Goal: Navigation & Orientation: Find specific page/section

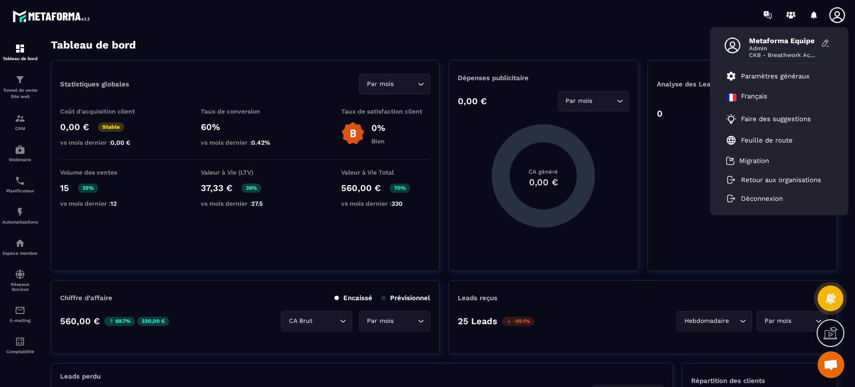
click at [791, 74] on p "Paramètres généraux" at bounding box center [775, 76] width 69 height 8
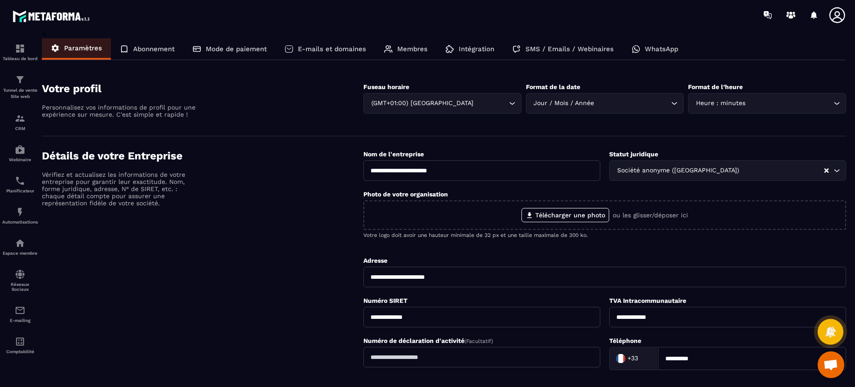
click at [400, 50] on p "Membres" at bounding box center [412, 49] width 30 height 8
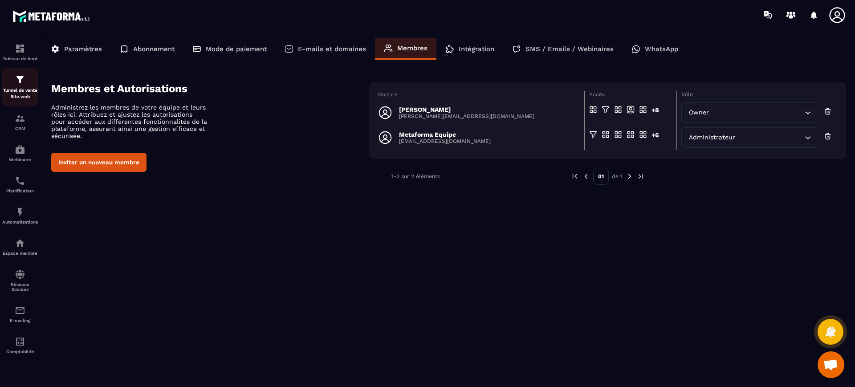
click at [30, 92] on p "Tunnel de vente Site web" at bounding box center [20, 93] width 36 height 12
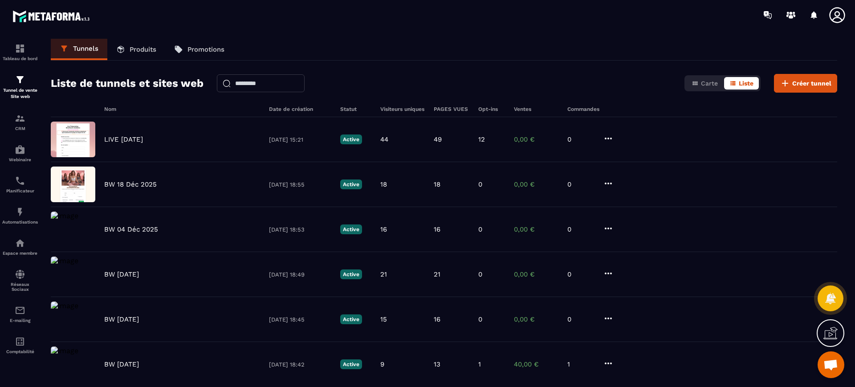
click at [149, 43] on link "Produits" at bounding box center [136, 49] width 58 height 21
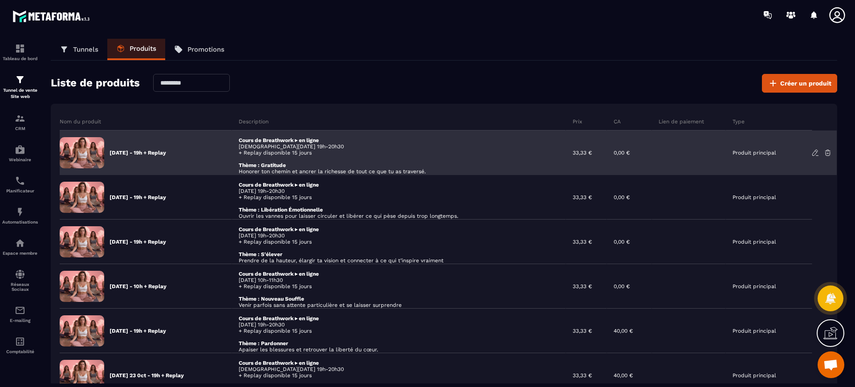
click at [123, 151] on p "[DATE] - 19h + Replay" at bounding box center [137, 152] width 57 height 7
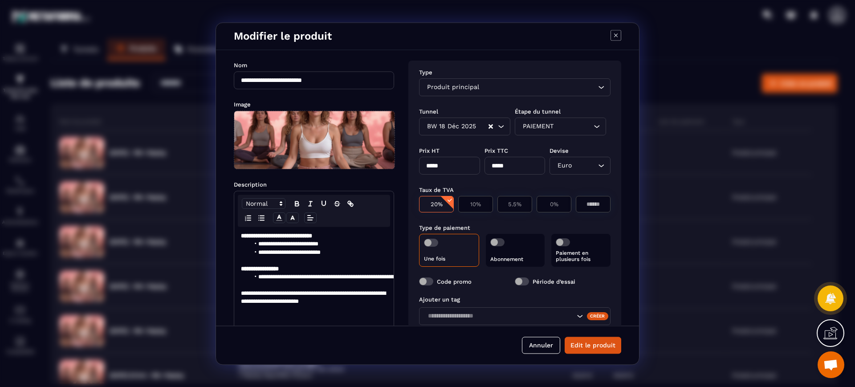
click at [618, 31] on icon "Modal window" at bounding box center [615, 35] width 11 height 11
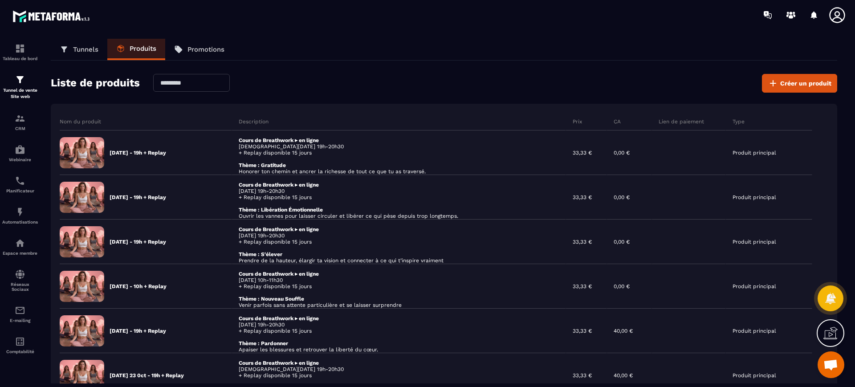
click at [835, 18] on icon at bounding box center [837, 15] width 18 height 18
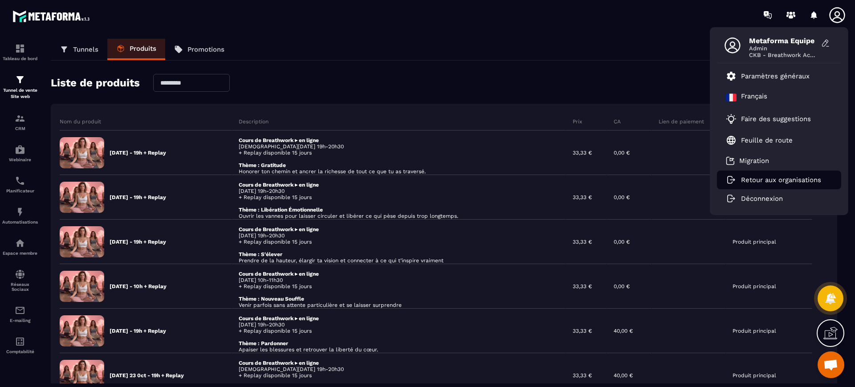
click at [753, 179] on p "Retour aux organisations" at bounding box center [781, 180] width 80 height 8
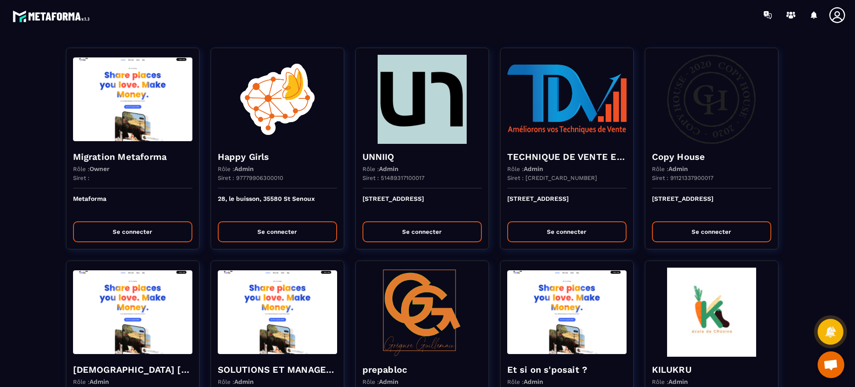
scroll to position [2067, 0]
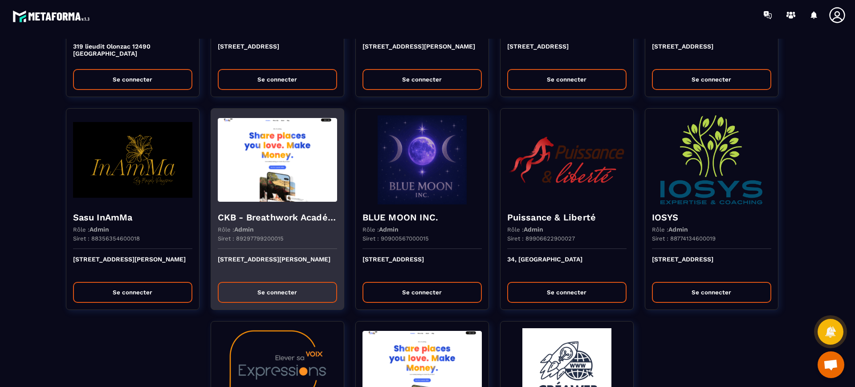
click at [276, 215] on h4 "CKB - Breathwork Académie" at bounding box center [277, 217] width 119 height 12
